Goal: Task Accomplishment & Management: Use online tool/utility

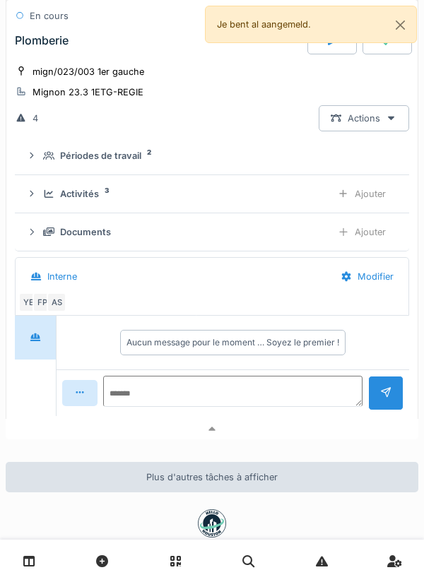
scroll to position [206, 0]
click at [266, 438] on div at bounding box center [212, 429] width 413 height 20
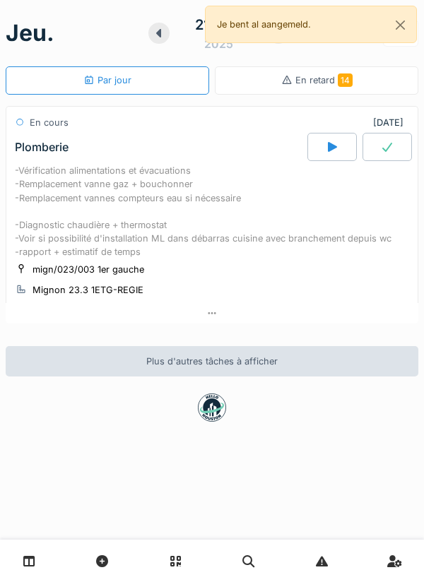
click at [20, 233] on div "-Vérification alimentations et évacuations -Remplacement vanne gaz + bouchonner…" at bounding box center [212, 211] width 394 height 95
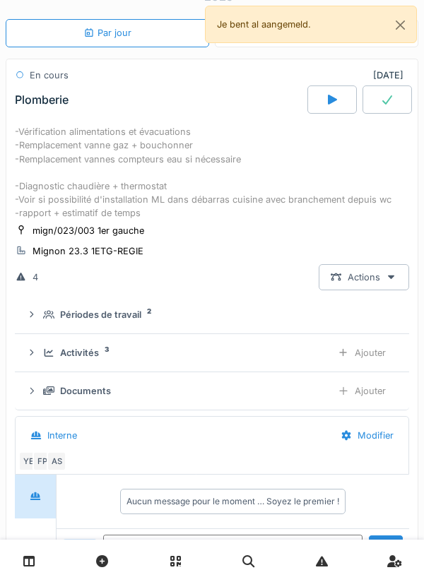
scroll to position [49, 0]
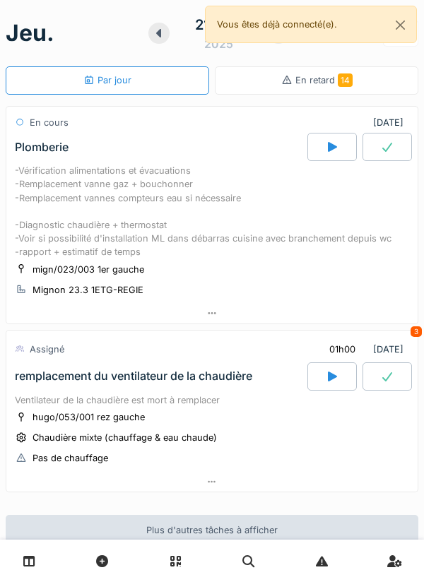
click at [341, 380] on div at bounding box center [331, 377] width 49 height 28
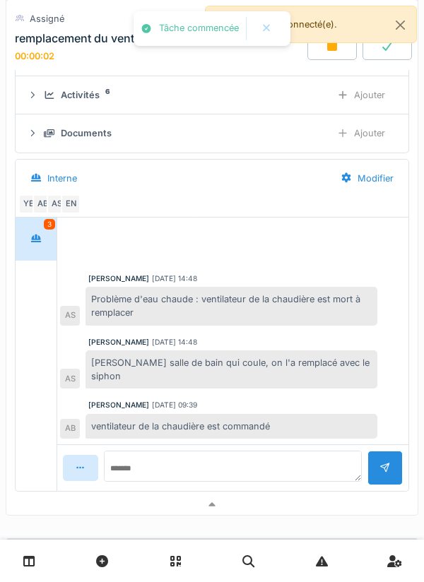
scroll to position [479, 0]
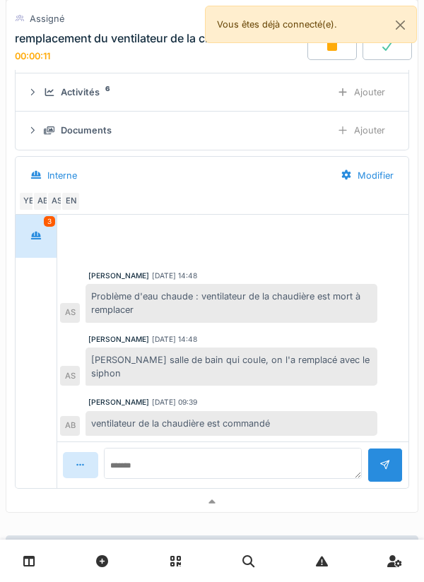
click at [293, 495] on div at bounding box center [211, 502] width 411 height 20
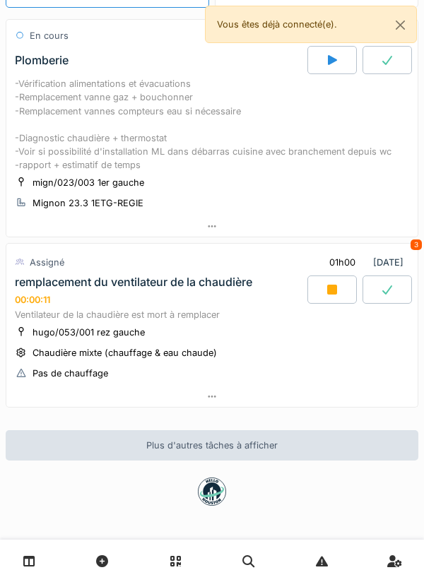
scroll to position [87, 0]
